Goal: Go to known website: Access a specific website the user already knows

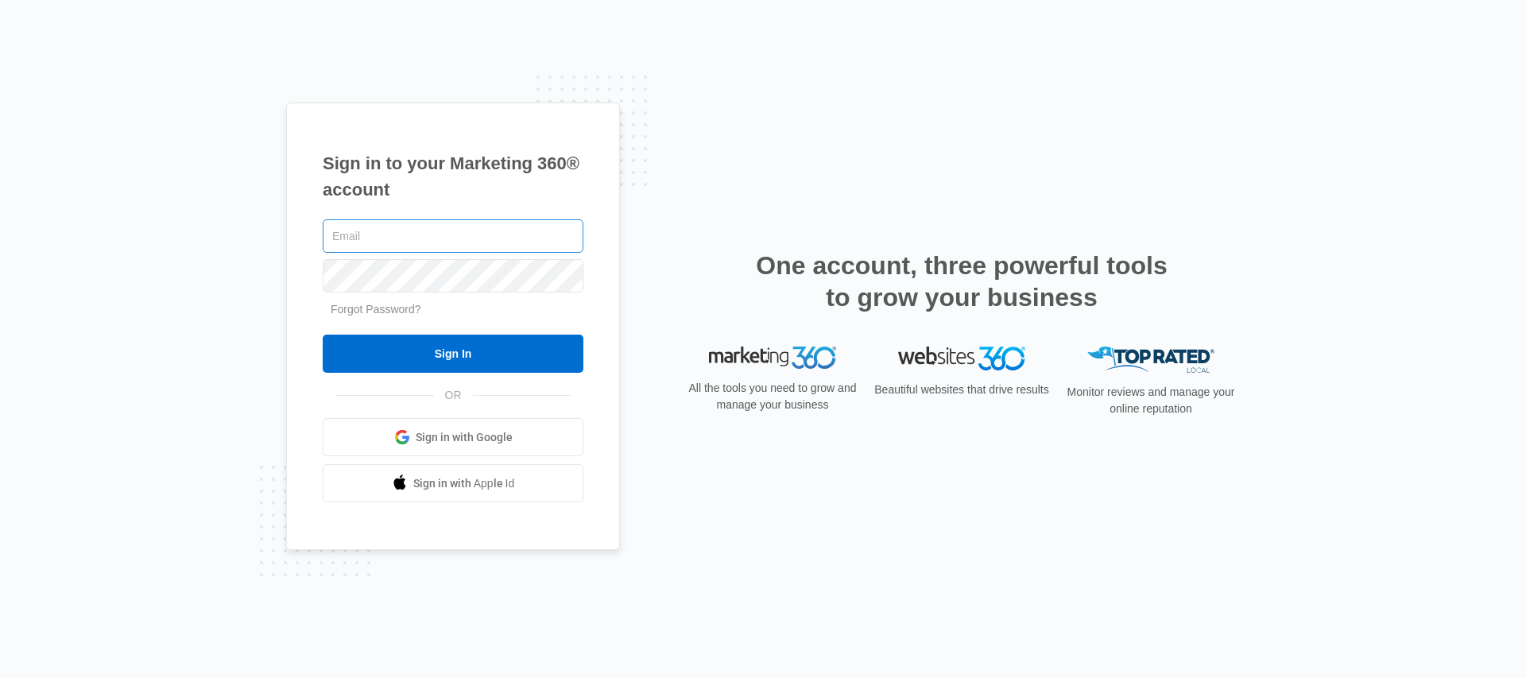
type input "[PERSON_NAME][EMAIL_ADDRESS][PERSON_NAME][DOMAIN_NAME]"
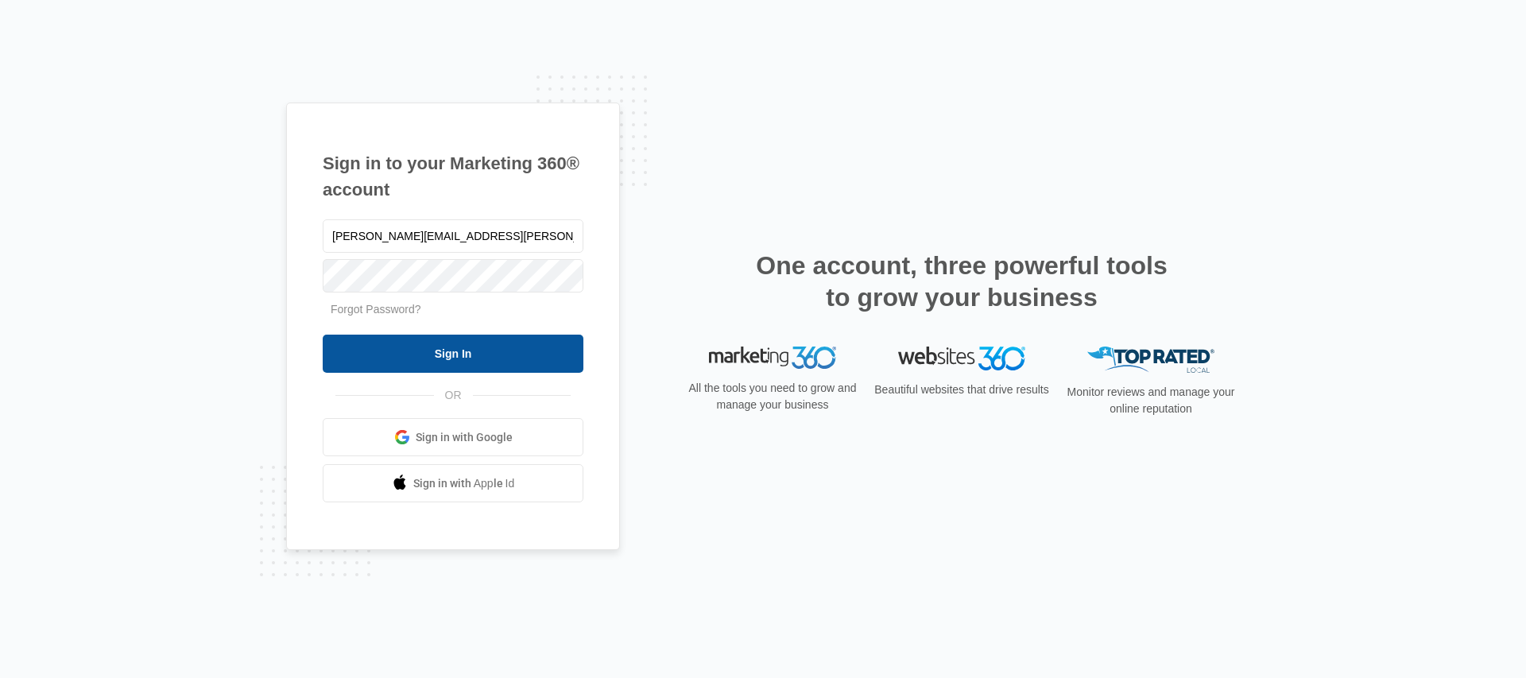
click at [486, 357] on input "Sign In" at bounding box center [453, 354] width 261 height 38
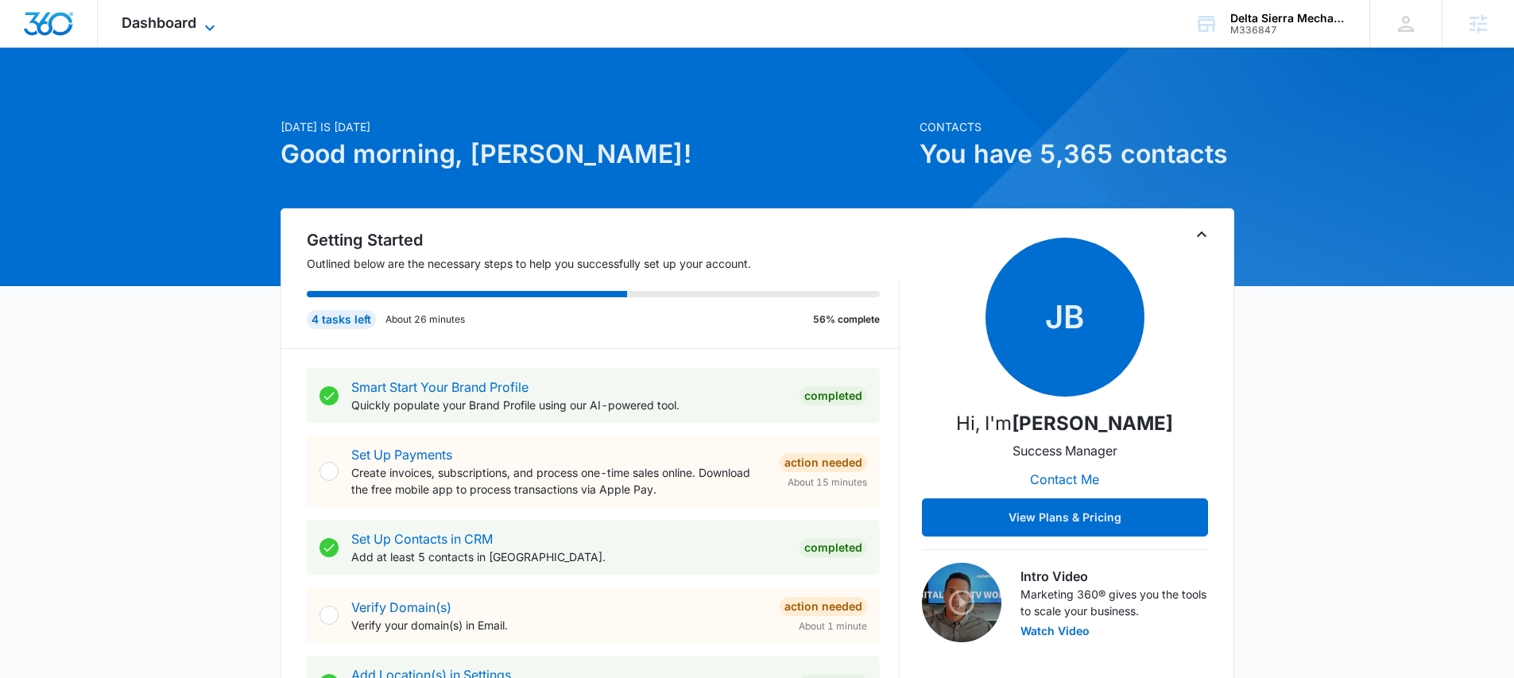
click at [183, 24] on span "Dashboard" at bounding box center [159, 22] width 75 height 17
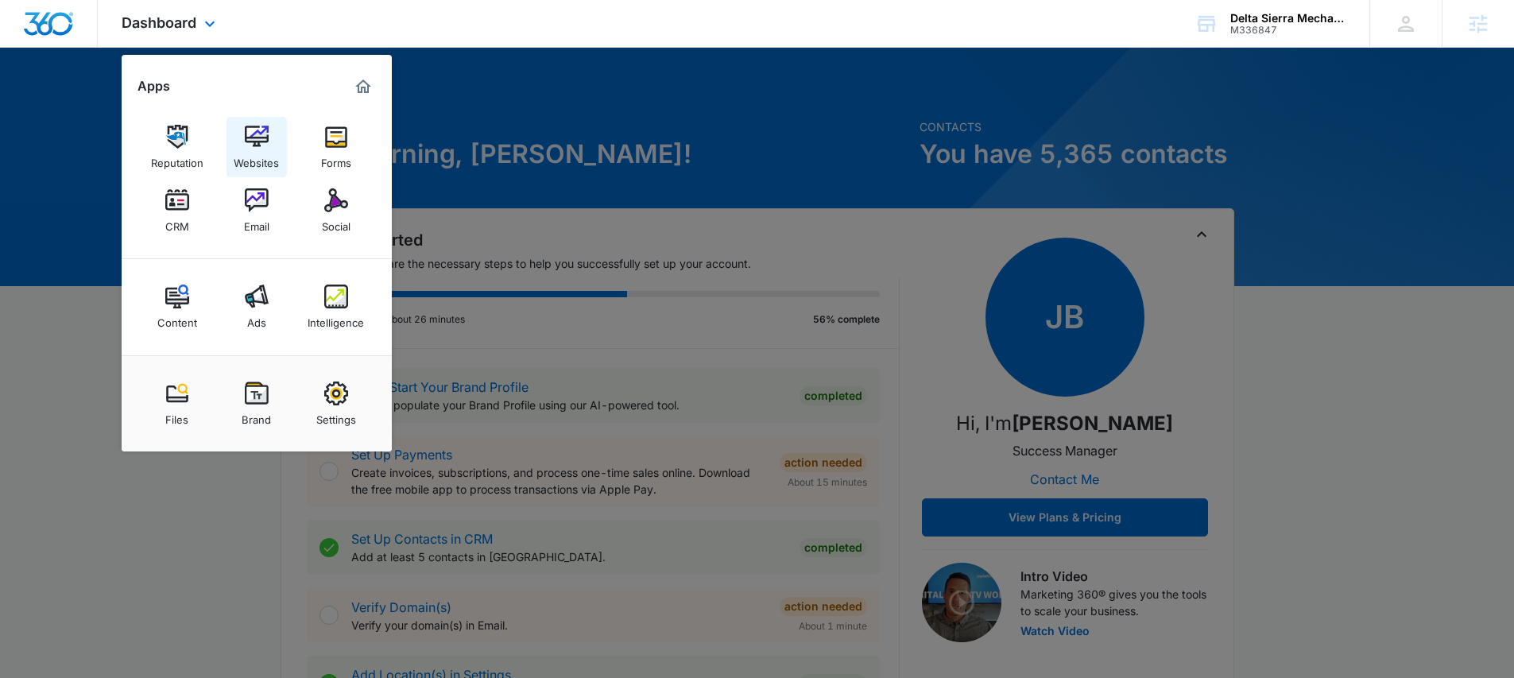
click at [252, 138] on img at bounding box center [257, 137] width 24 height 24
